Goal: Check status

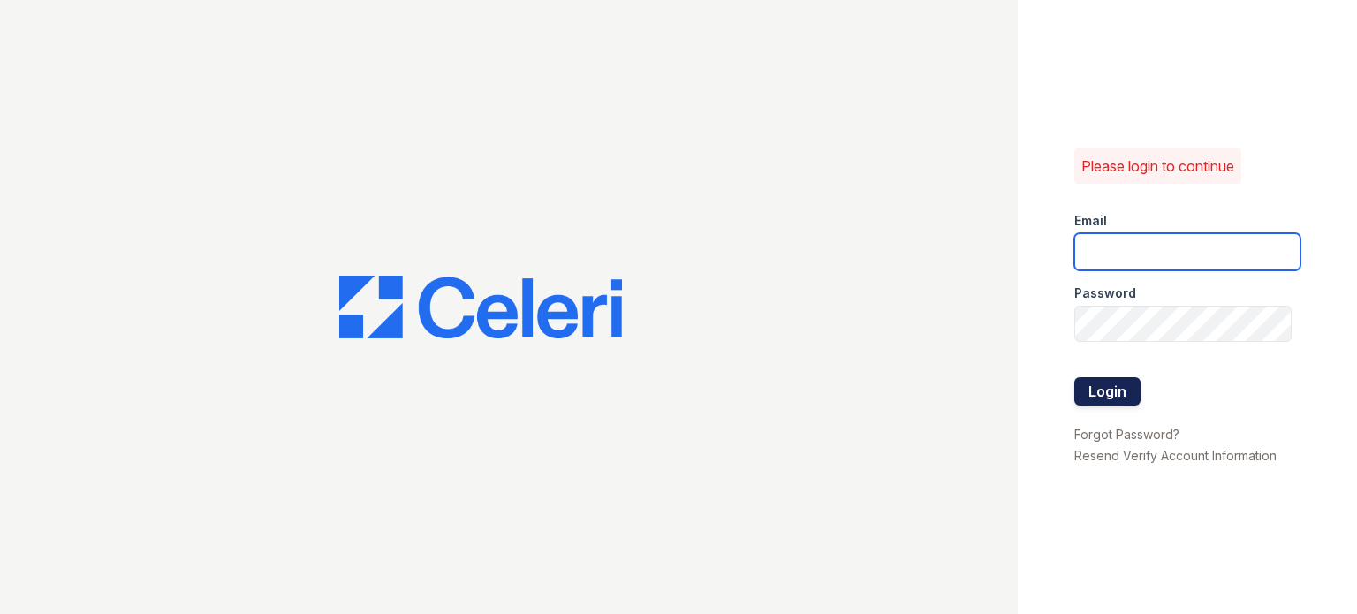
type input "[EMAIL_ADDRESS][DOMAIN_NAME]"
click at [1102, 383] on button "Login" at bounding box center [1107, 391] width 66 height 28
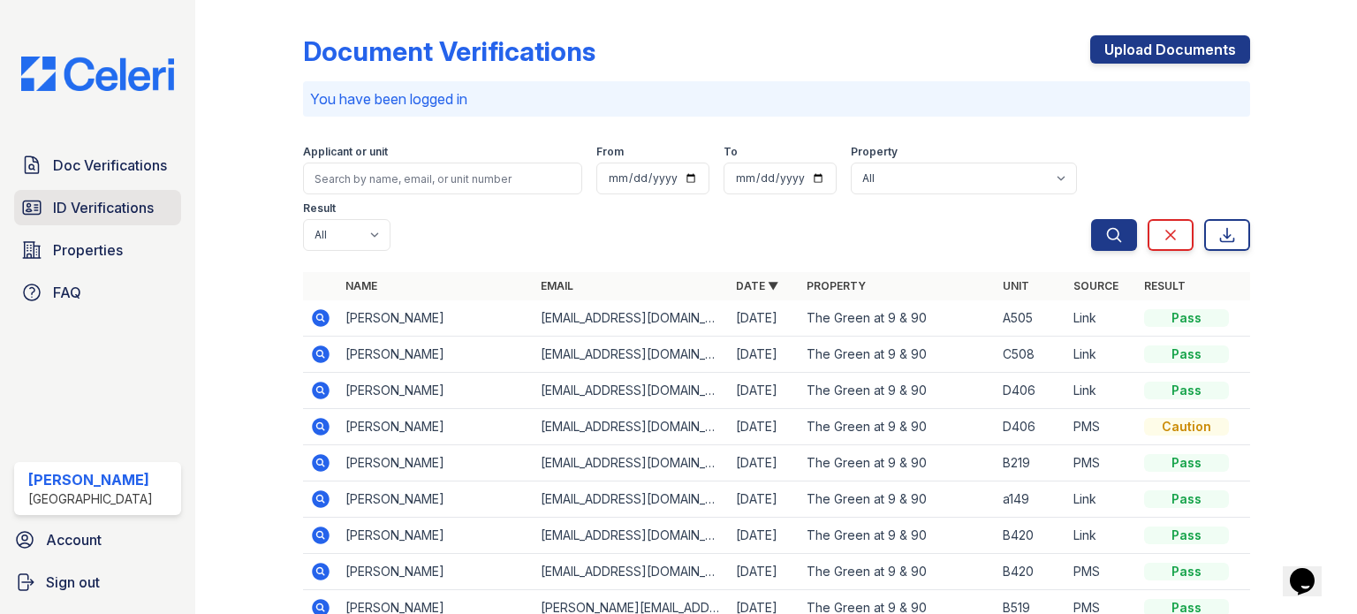
drag, startPoint x: 88, startPoint y: 215, endPoint x: 90, endPoint y: 206, distance: 9.0
click at [88, 215] on span "ID Verifications" at bounding box center [103, 207] width 101 height 21
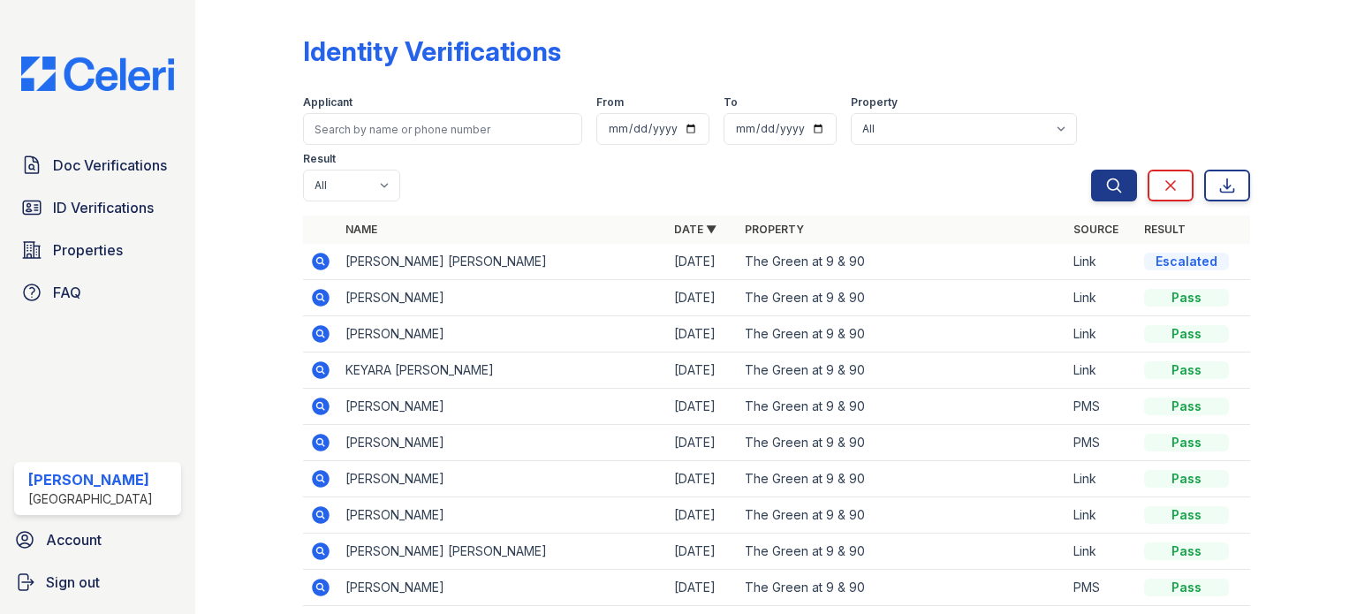
click at [318, 550] on icon at bounding box center [319, 550] width 4 height 4
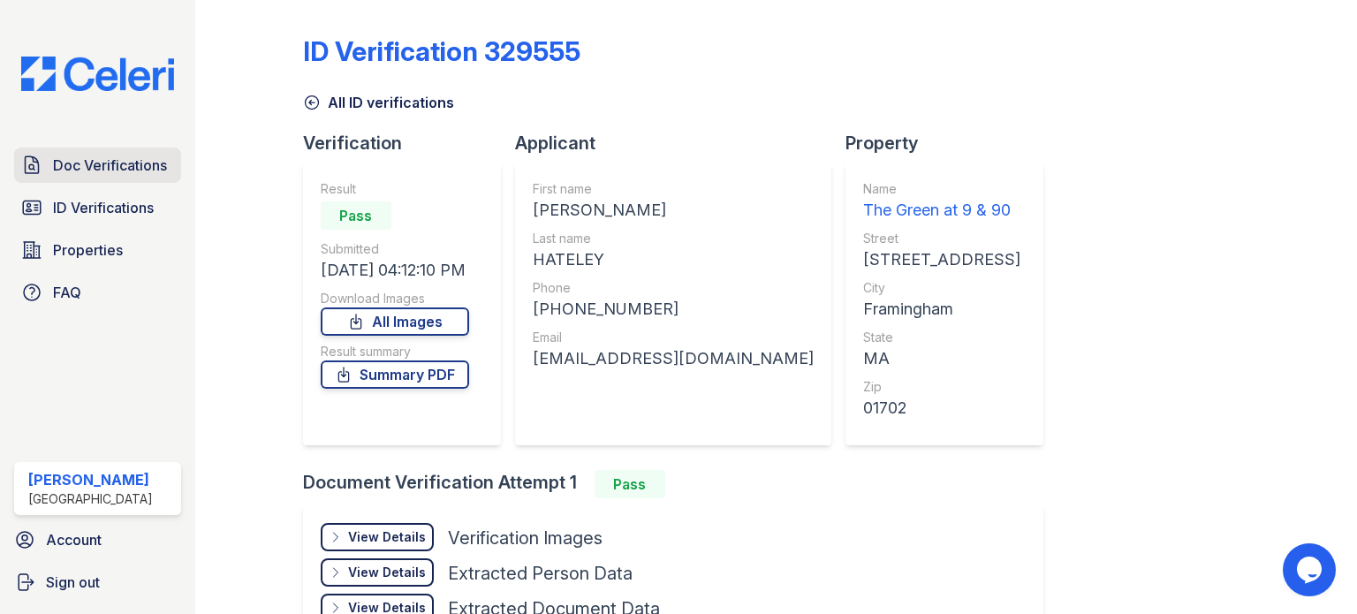
click at [107, 163] on span "Doc Verifications" at bounding box center [110, 165] width 114 height 21
